Goal: Navigation & Orientation: Go to known website

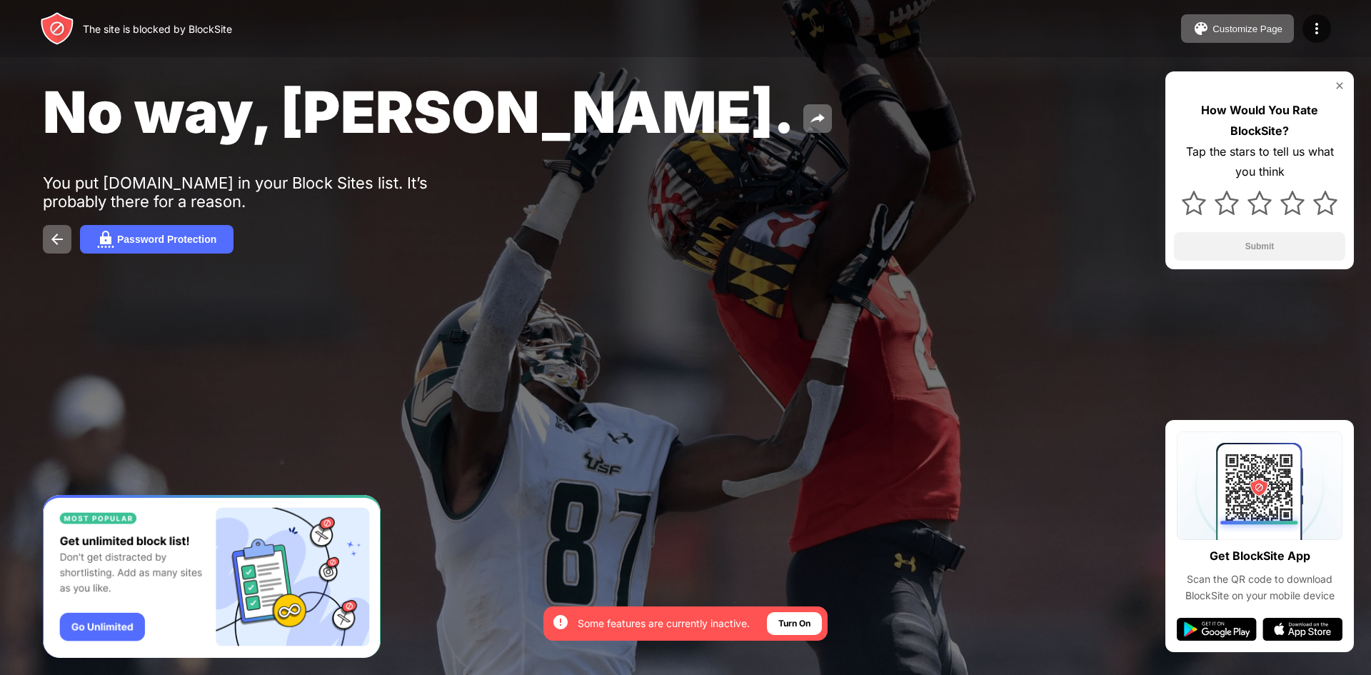
click at [714, 390] on div at bounding box center [685, 337] width 1371 height 675
click at [697, 353] on div at bounding box center [685, 337] width 1371 height 675
click at [666, 371] on div at bounding box center [685, 337] width 1371 height 675
drag, startPoint x: 666, startPoint y: 368, endPoint x: 655, endPoint y: 336, distance: 33.4
click at [667, 363] on div at bounding box center [685, 337] width 1371 height 675
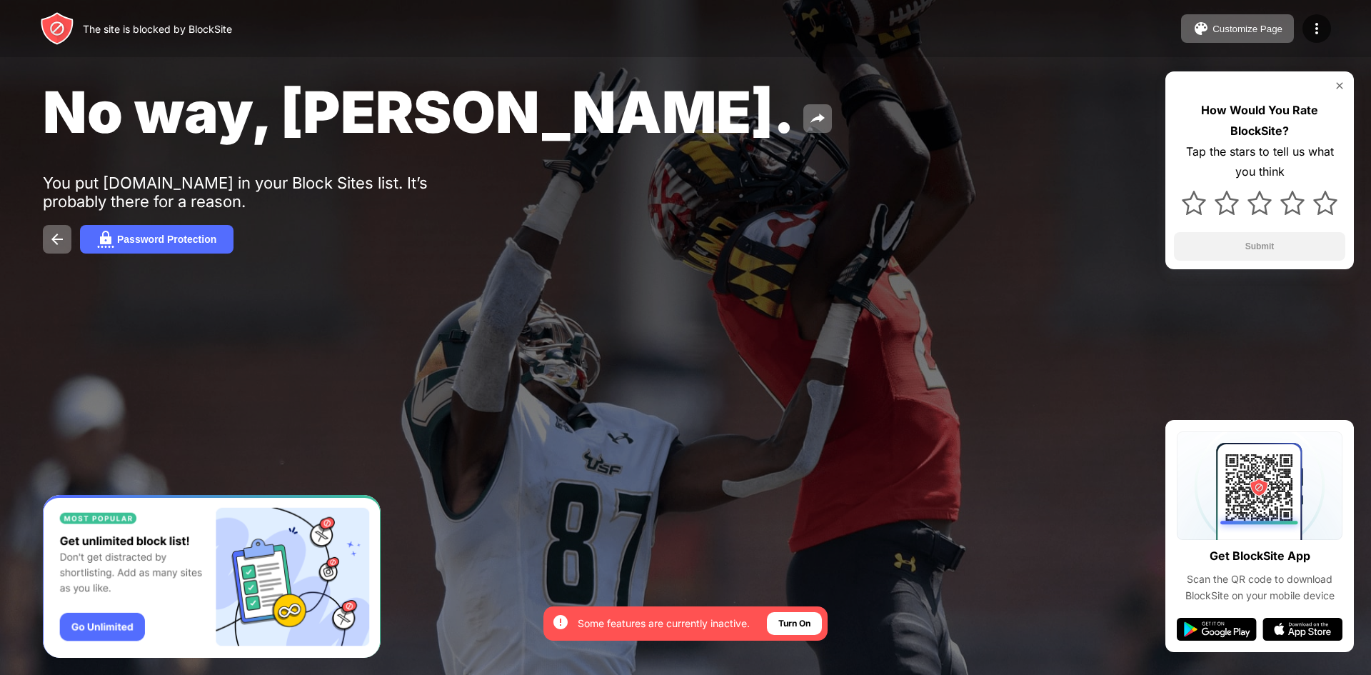
click at [649, 321] on div "No way, Jose. You put youtube.com in your Block Sites list. It’s probably there…" at bounding box center [685, 165] width 1371 height 331
